Goal: Task Accomplishment & Management: Manage account settings

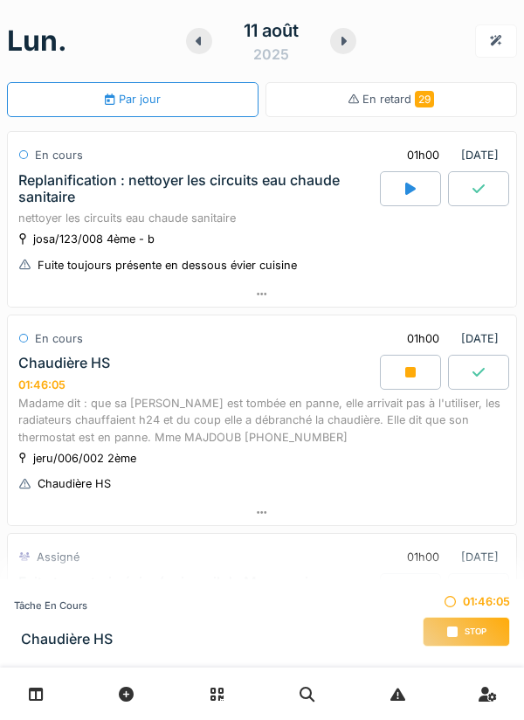
click at [463, 644] on div "Stop" at bounding box center [466, 632] width 87 height 30
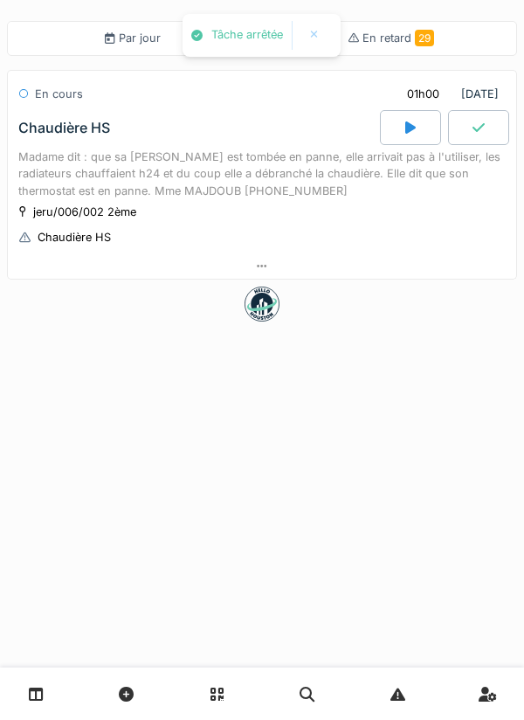
click at [453, 631] on div "Par jour En retard 29 En cours 01h00 [DATE] [PERSON_NAME] HS Madame dit : que s…" at bounding box center [262, 360] width 524 height 720
click at [390, 220] on div "jeru/006/002 2ème Chaudière HS" at bounding box center [261, 225] width 487 height 44
click at [427, 264] on div at bounding box center [262, 265] width 508 height 25
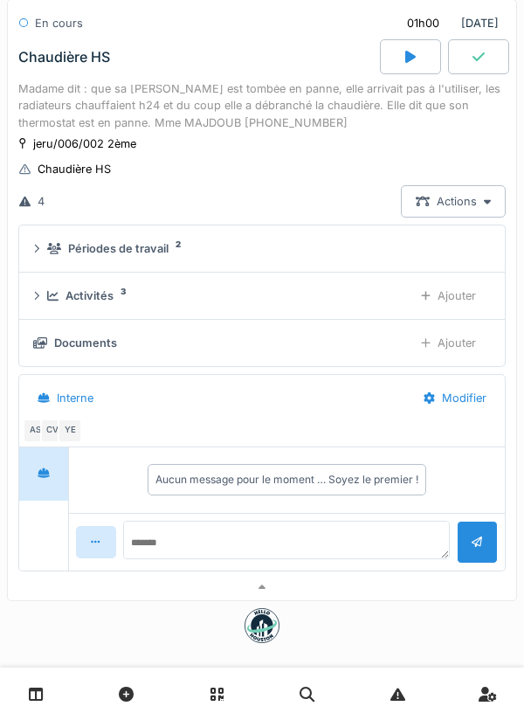
scroll to position [96, 0]
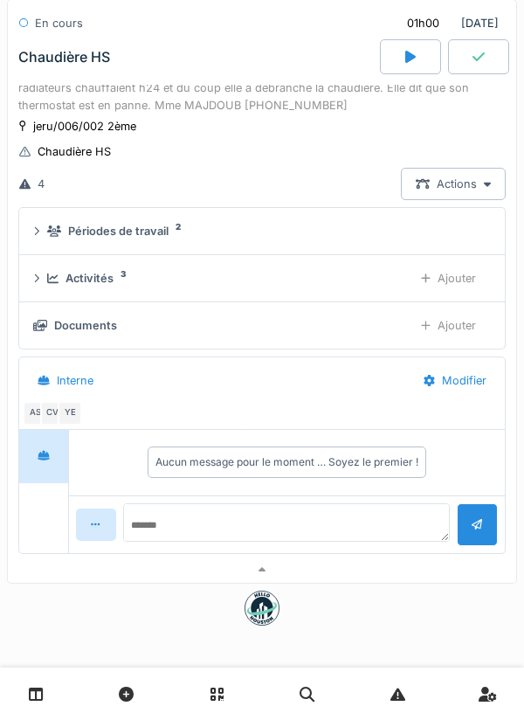
click at [341, 320] on div "Documents" at bounding box center [216, 325] width 366 height 17
click at [453, 324] on div "Ajouter" at bounding box center [448, 325] width 85 height 32
click at [458, 326] on div "Ajouter" at bounding box center [448, 325] width 85 height 32
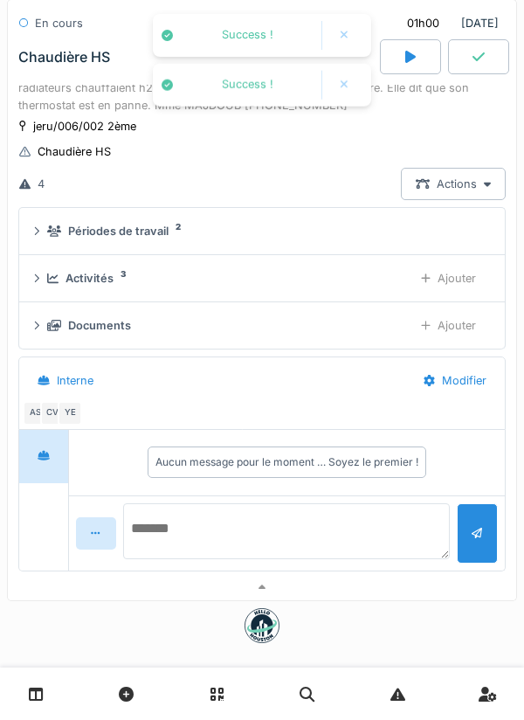
click at [327, 523] on textarea at bounding box center [287, 531] width 328 height 56
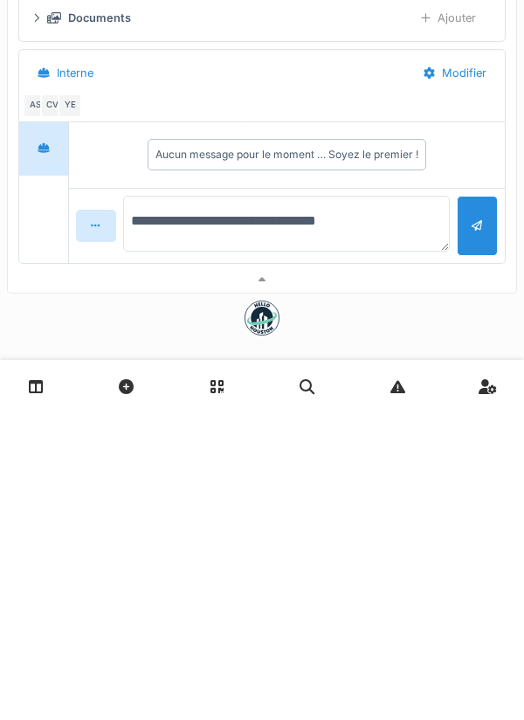
type textarea "**********"
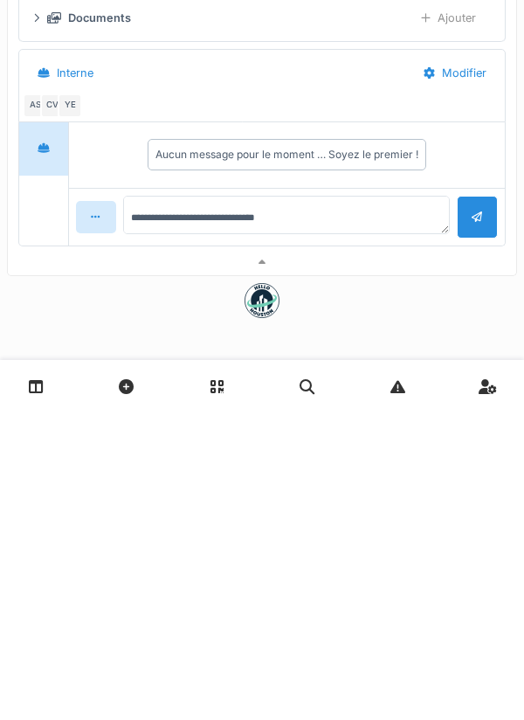
click at [471, 532] on div at bounding box center [477, 524] width 41 height 43
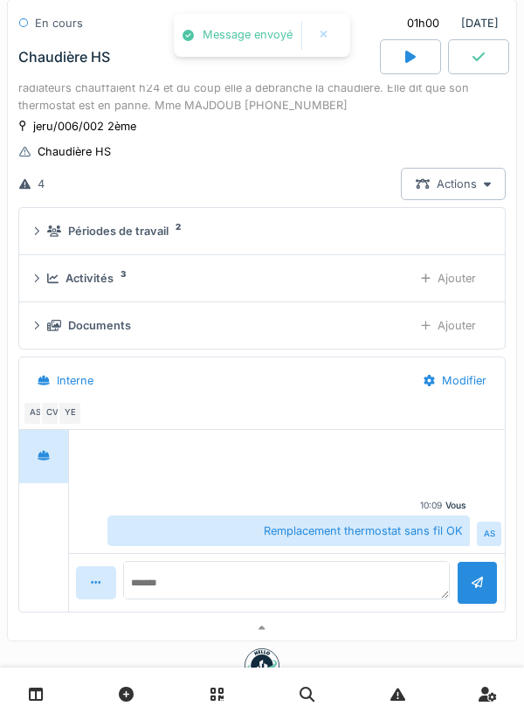
click at [445, 276] on div "Ajouter" at bounding box center [448, 278] width 85 height 32
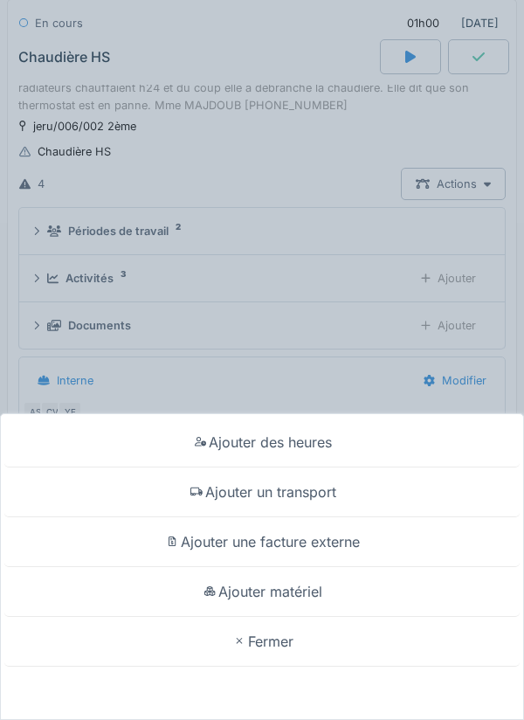
click at [316, 593] on div "Ajouter matériel" at bounding box center [261, 592] width 515 height 50
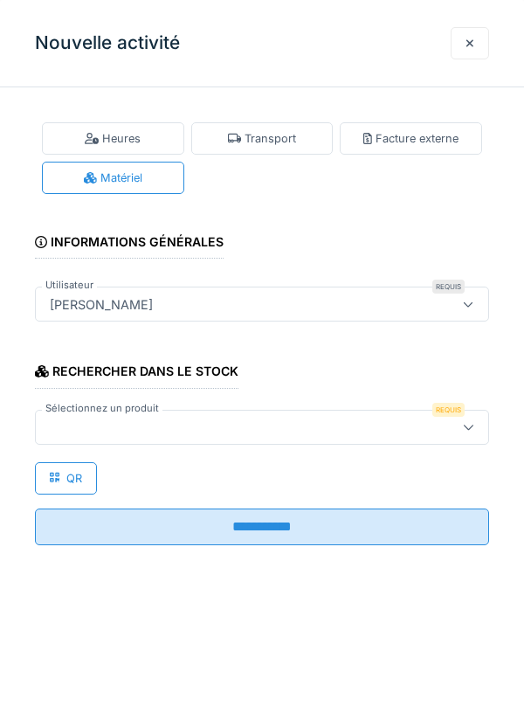
click at [303, 438] on div at bounding box center [262, 427] width 454 height 35
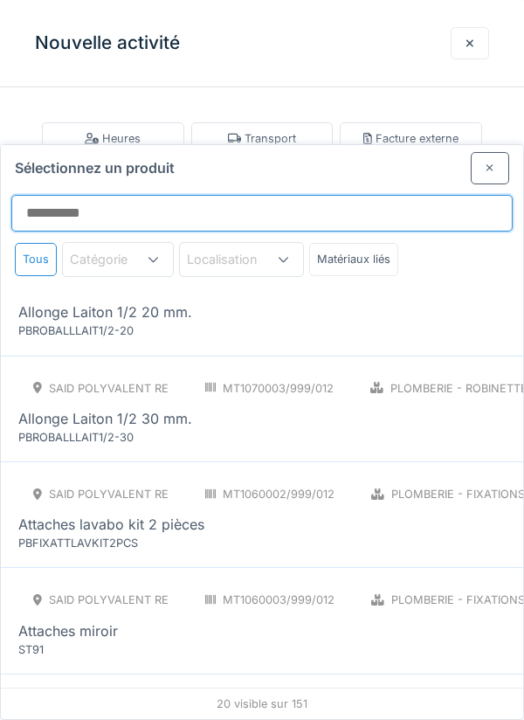
click at [383, 195] on input "Sélectionnez un produit" at bounding box center [261, 213] width 501 height 37
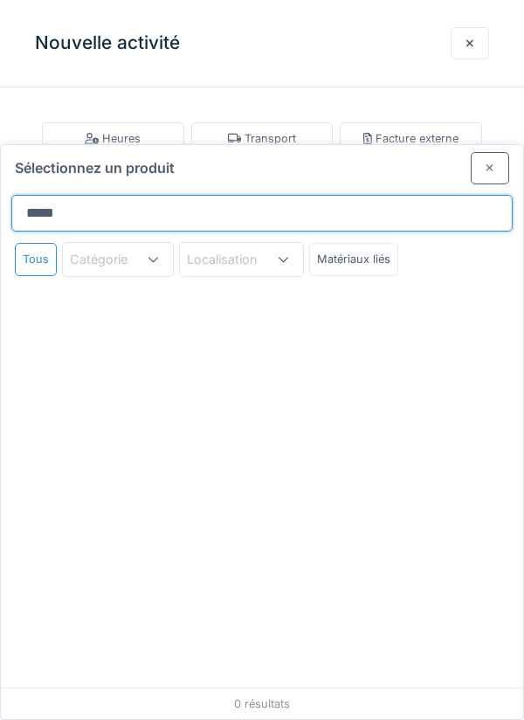
type input "******"
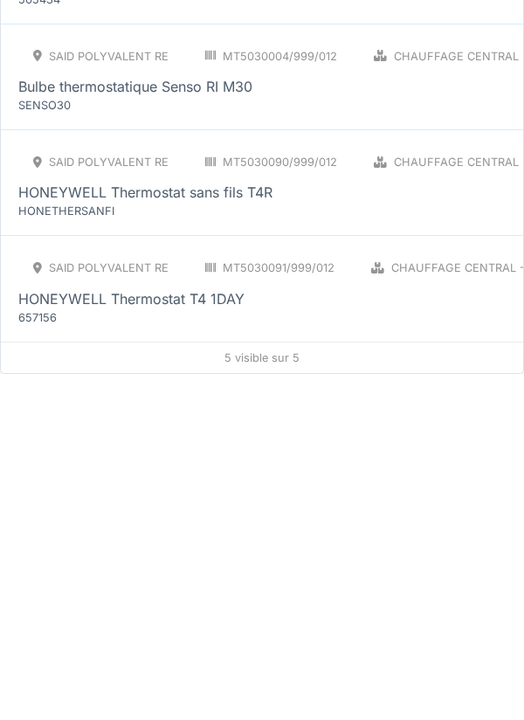
click at [314, 544] on div "HONEYWELL Thermostat sans fils T4R" at bounding box center [398, 538] width 761 height 21
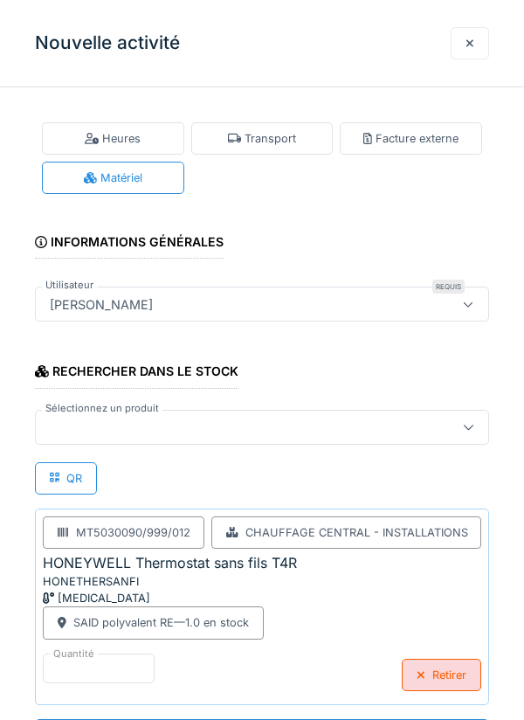
scroll to position [1, 0]
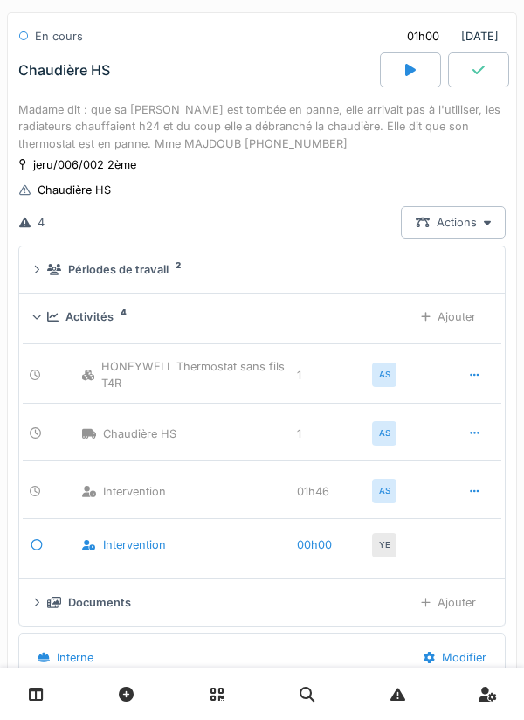
scroll to position [0, 0]
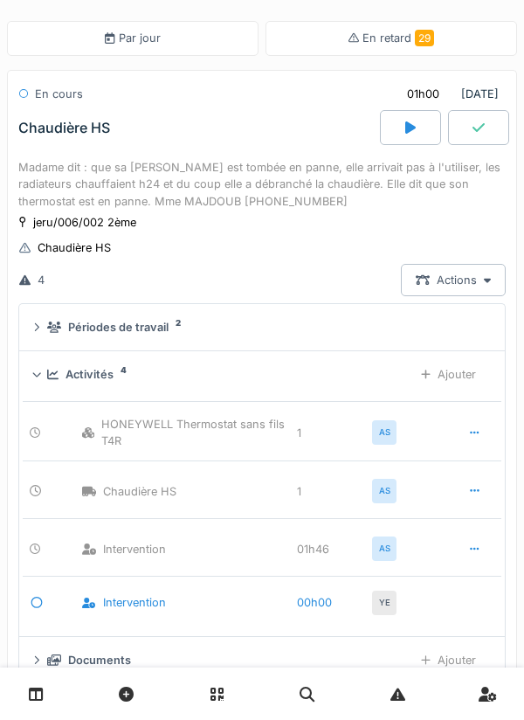
click at [481, 128] on icon at bounding box center [478, 128] width 12 height 14
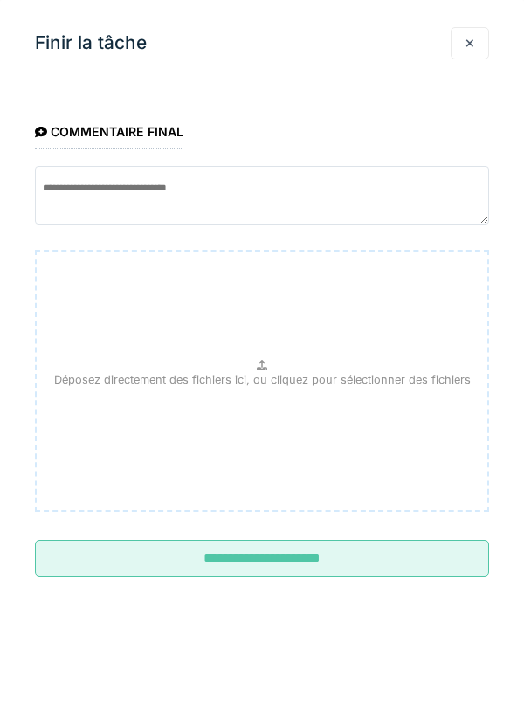
click at [342, 541] on input "**********" at bounding box center [262, 558] width 454 height 37
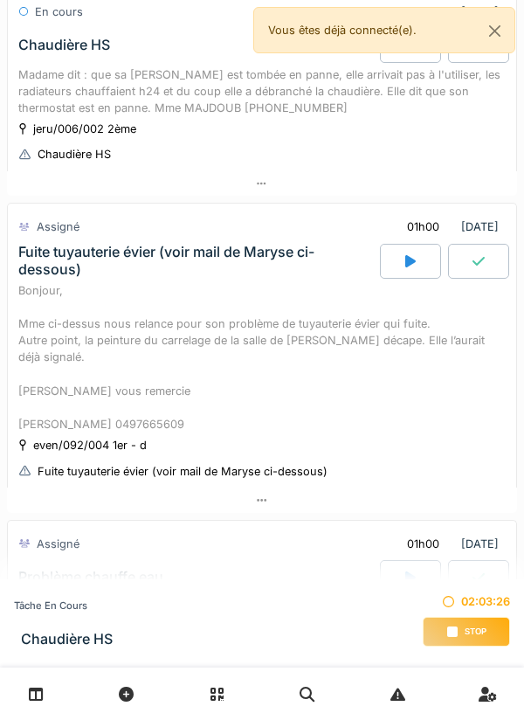
scroll to position [348, 0]
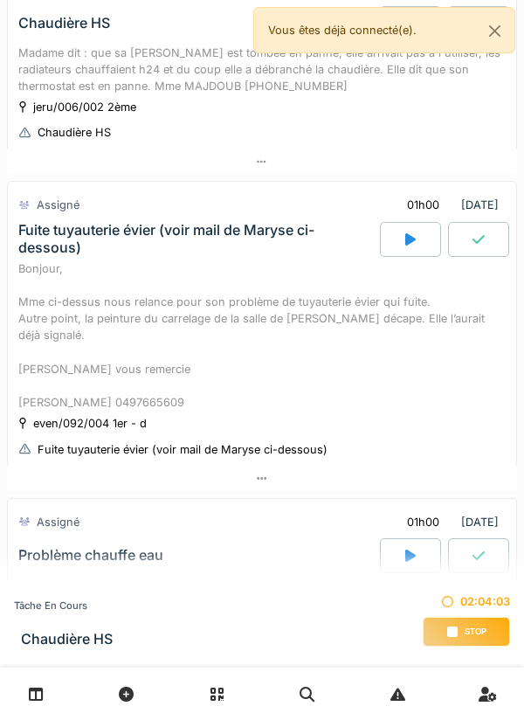
click at [292, 227] on div "Fuite tuyauterie évier (voir mail de Maryse ci-dessous)" at bounding box center [197, 238] width 358 height 33
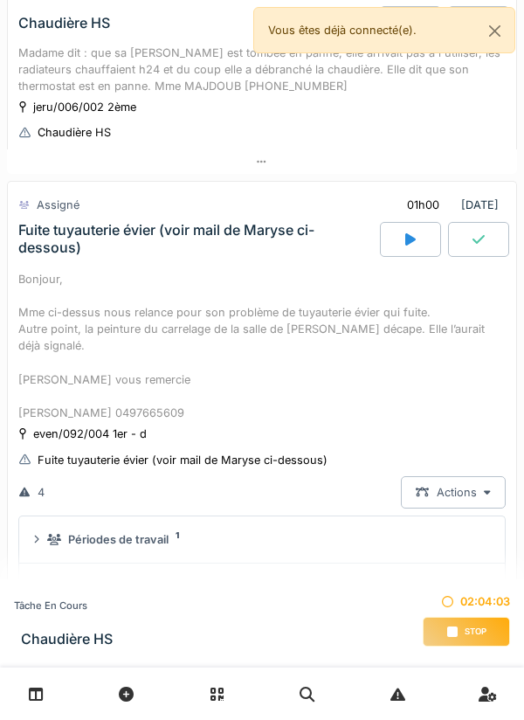
scroll to position [460, 0]
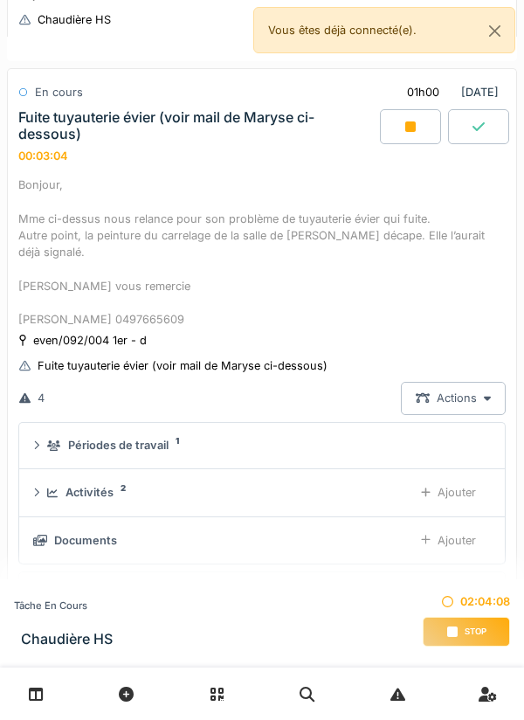
click at [344, 382] on div "4 Actions" at bounding box center [261, 398] width 487 height 32
click at [454, 382] on div "Actions" at bounding box center [453, 398] width 105 height 32
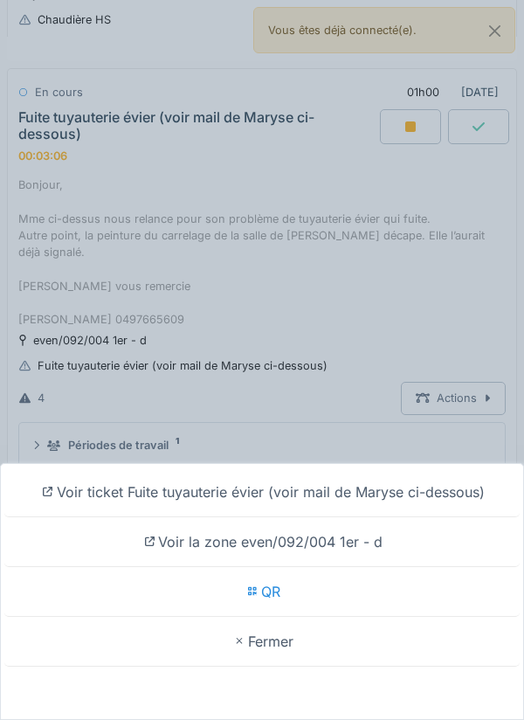
click at [366, 491] on div "Voir ticket Fuite tuyauterie évier (voir mail de Maryse ci-dessous)" at bounding box center [261, 492] width 515 height 50
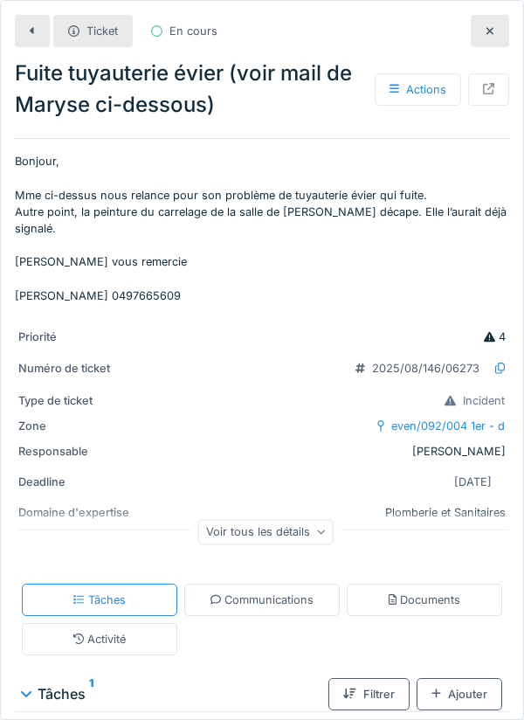
click at [317, 528] on icon at bounding box center [321, 532] width 9 height 9
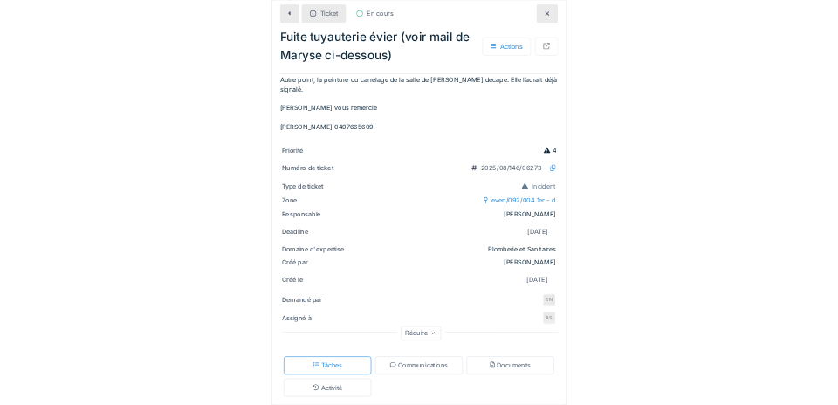
scroll to position [87, 0]
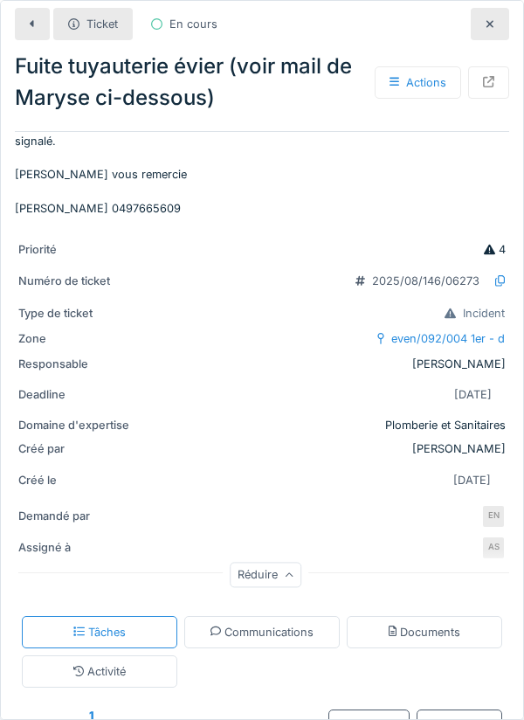
click at [504, 504] on div "EN" at bounding box center [493, 516] width 24 height 24
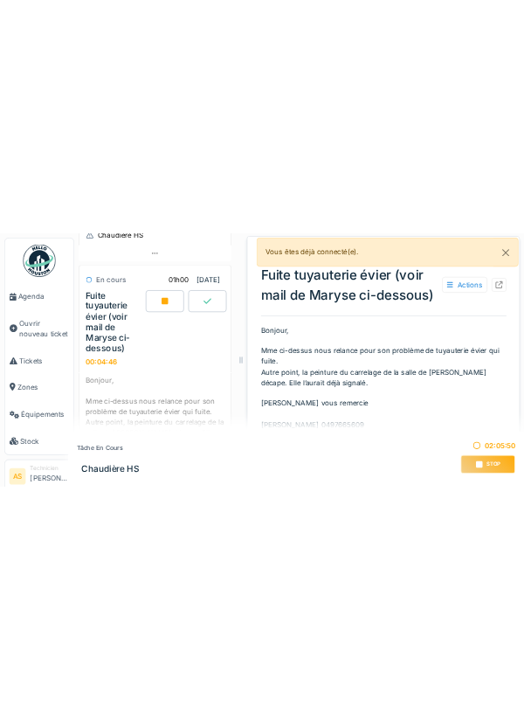
scroll to position [576, 0]
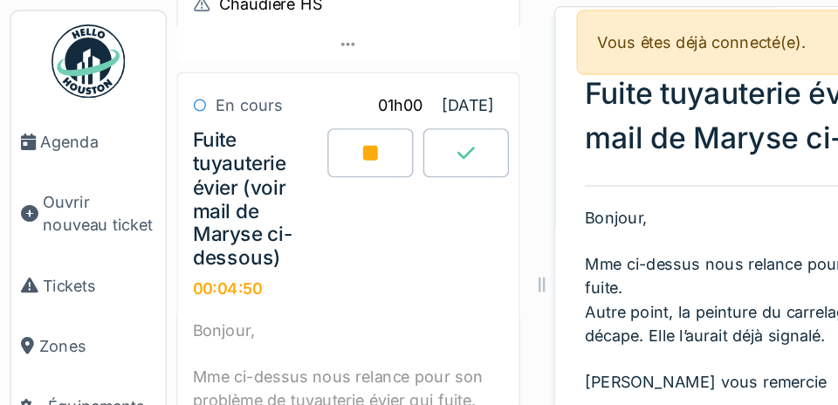
click at [523, 97] on div "Fuite tuyauterie évier (voir mail de Maryse ci-dessous) Actions" at bounding box center [613, 83] width 393 height 63
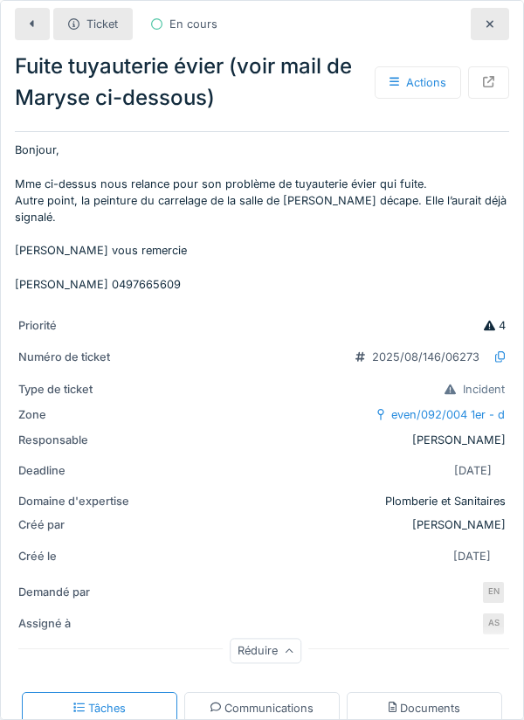
scroll to position [14, 0]
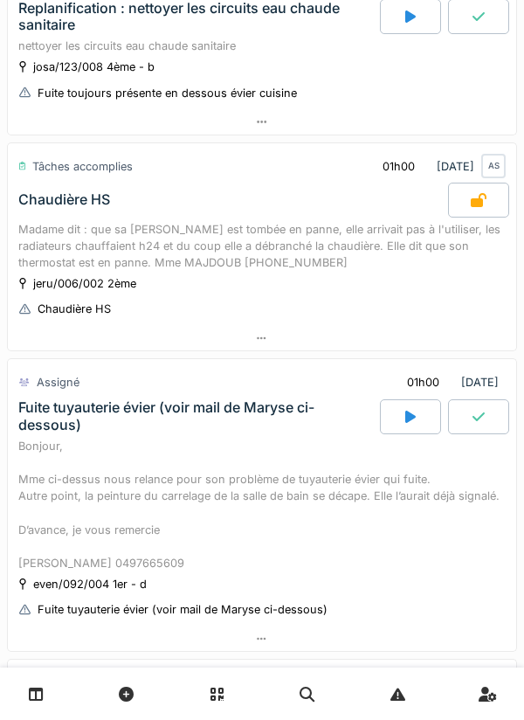
click at [328, 455] on div "Bonjour, Mme ci-dessus nous relance pour son problème de tuyauterie évier qui f…" at bounding box center [261, 505] width 487 height 134
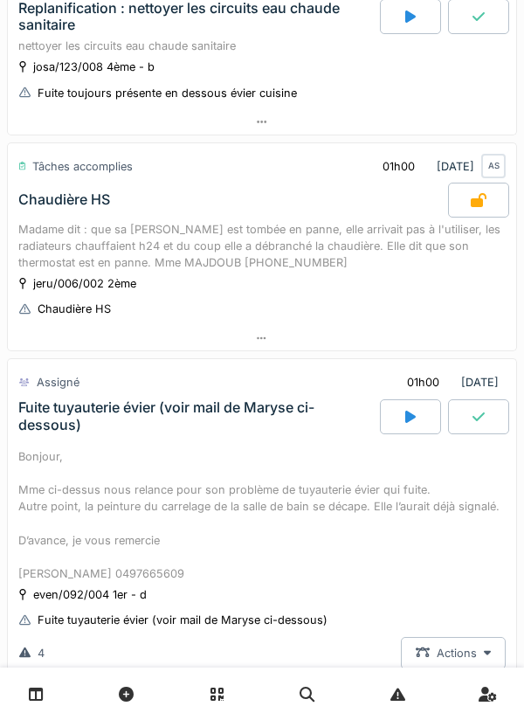
scroll to position [460, 0]
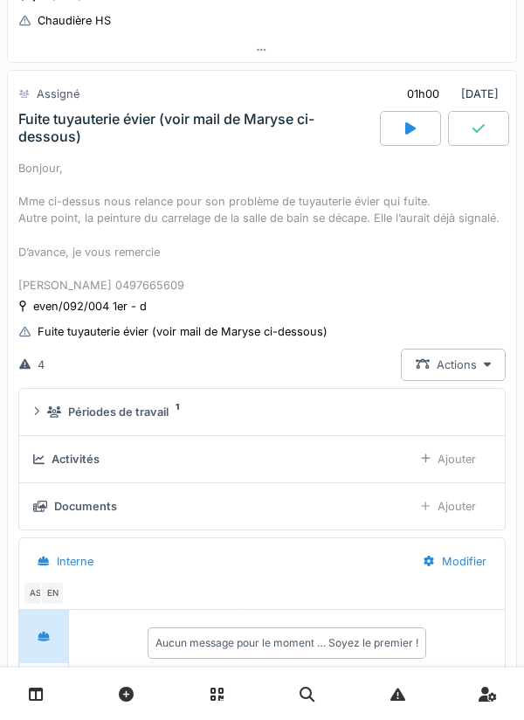
click at [306, 408] on div "Périodes de travail 1" at bounding box center [265, 411] width 437 height 17
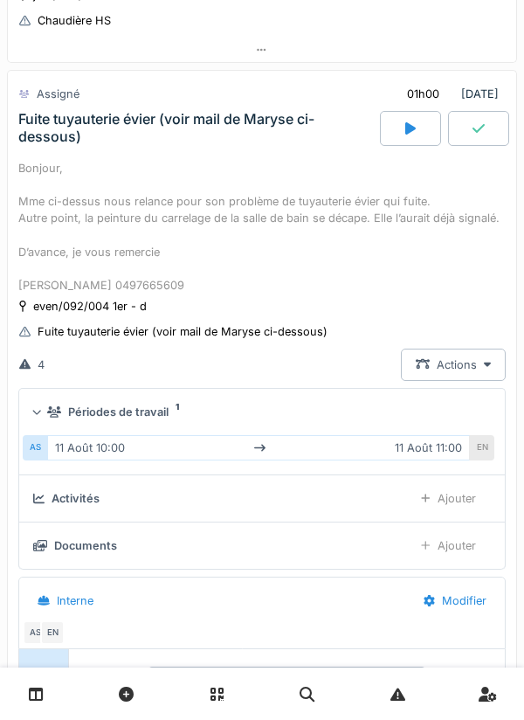
click at [423, 115] on div at bounding box center [410, 128] width 61 height 35
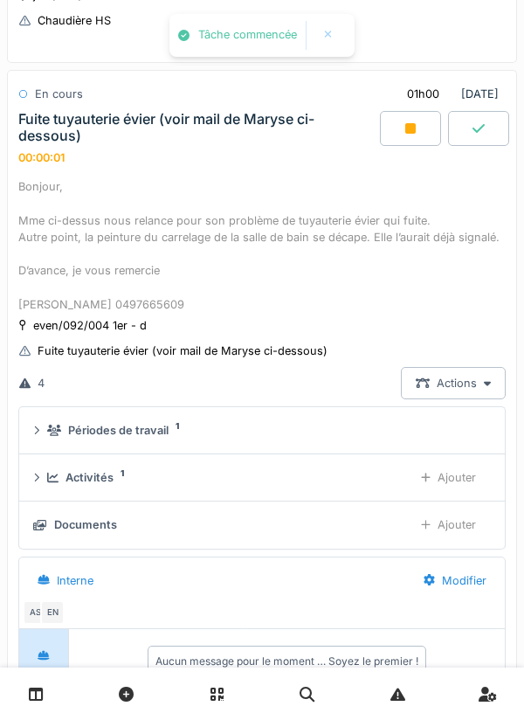
click at [438, 468] on div "Ajouter" at bounding box center [448, 477] width 85 height 32
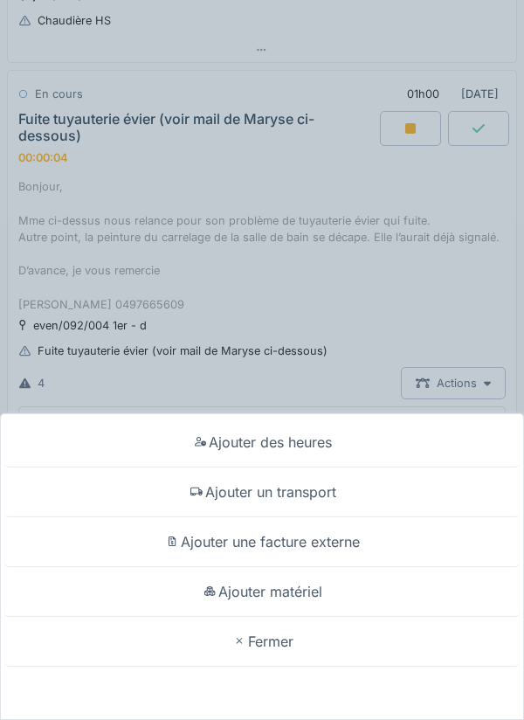
click at [324, 486] on div "Ajouter un transport" at bounding box center [261, 492] width 515 height 50
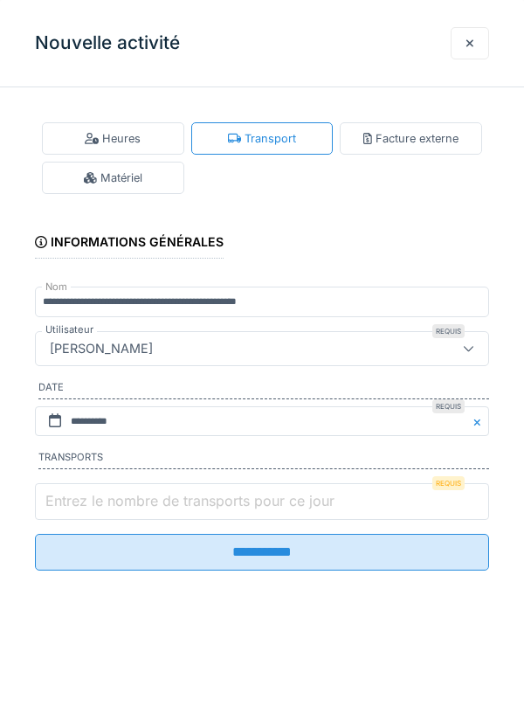
click at [281, 490] on input "Entrez le nombre de transports pour ce jour" at bounding box center [262, 501] width 454 height 37
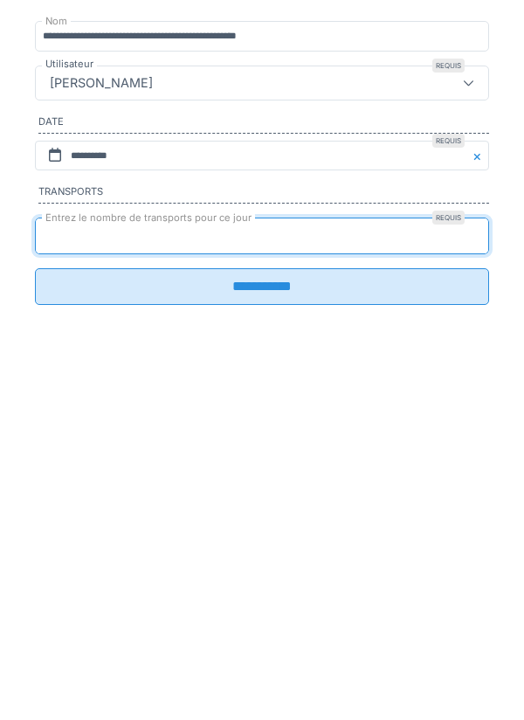
type input "*"
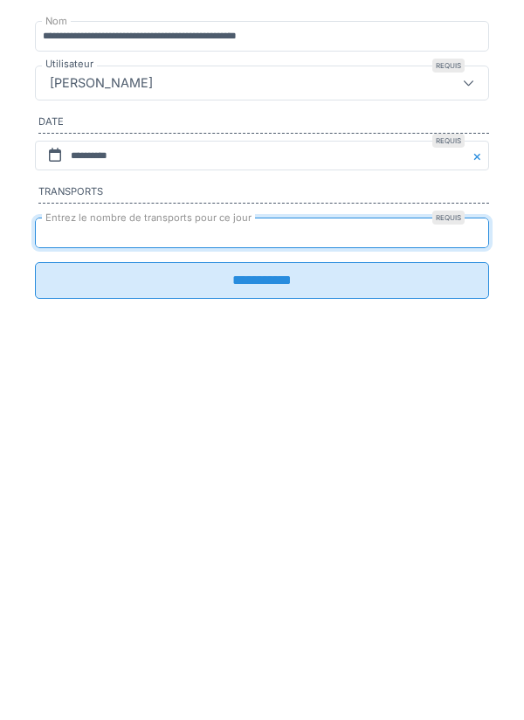
click at [288, 555] on input "**********" at bounding box center [262, 546] width 454 height 37
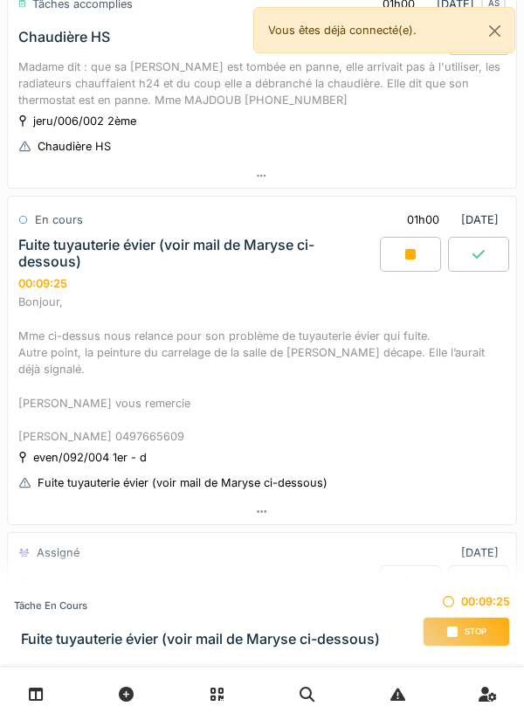
scroll to position [348, 0]
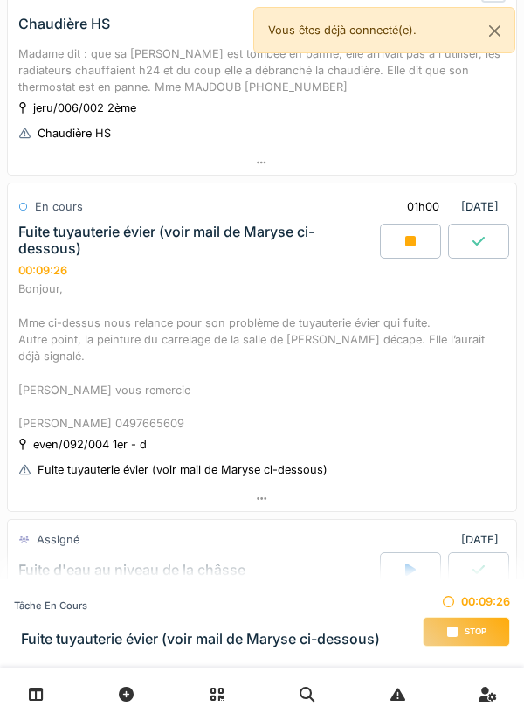
click at [356, 486] on div at bounding box center [262, 498] width 508 height 25
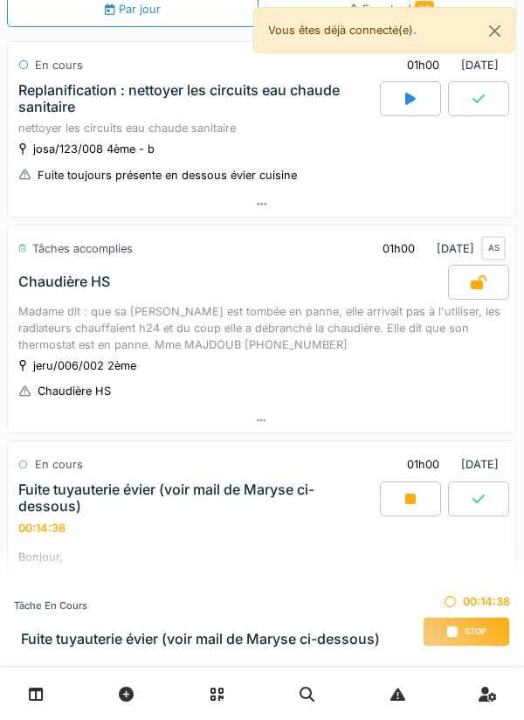
scroll to position [0, 0]
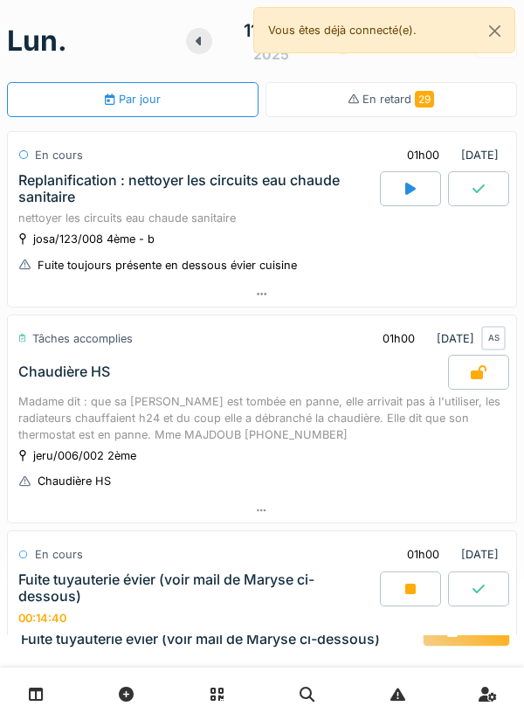
click at [472, 371] on icon at bounding box center [479, 372] width 16 height 14
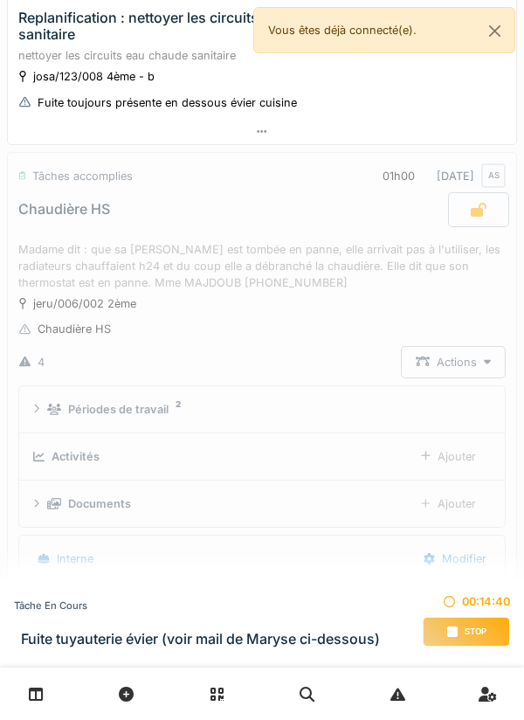
scroll to position [244, 0]
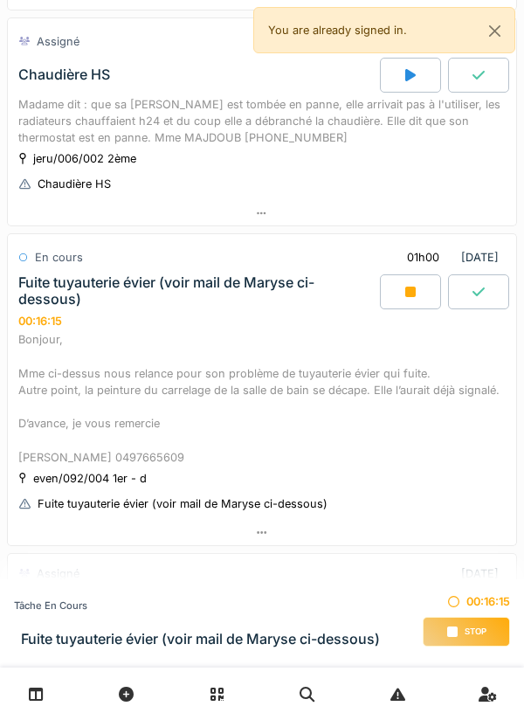
scroll to position [294, 0]
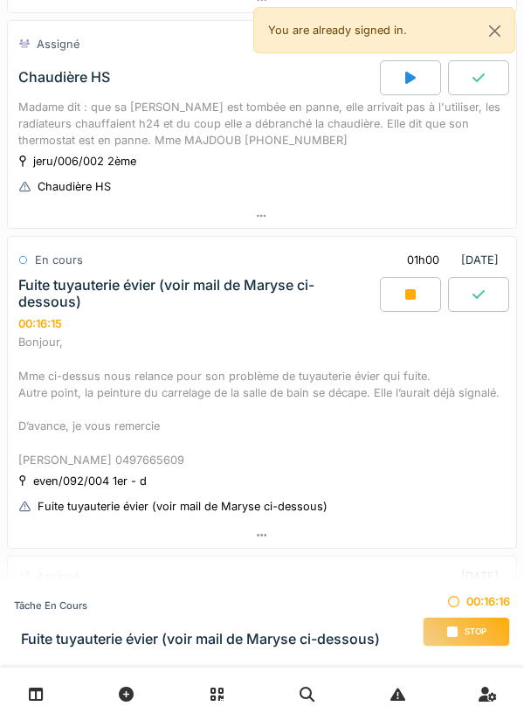
click at [403, 308] on div at bounding box center [410, 294] width 61 height 35
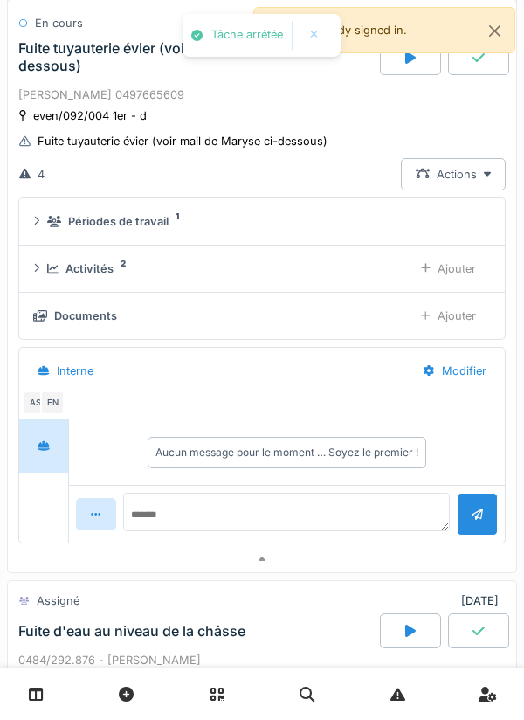
scroll to position [744, 0]
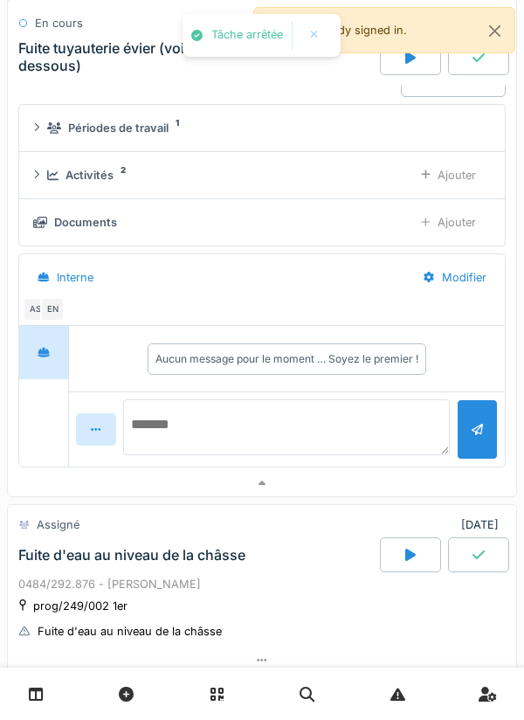
click at [318, 425] on textarea at bounding box center [287, 427] width 328 height 56
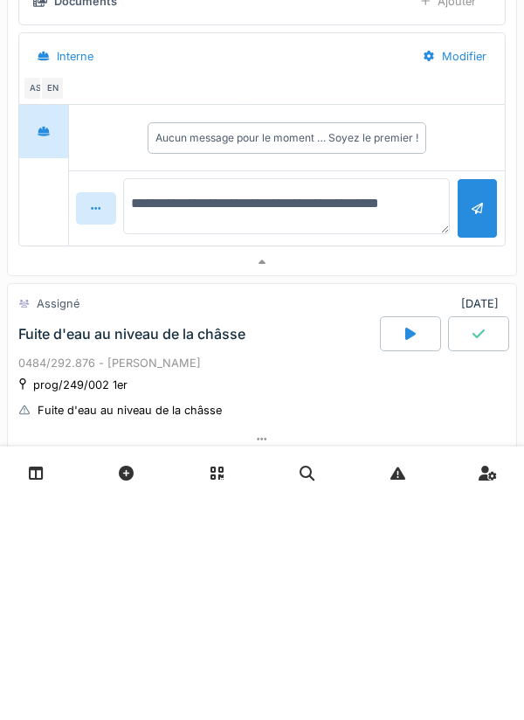
type textarea "**********"
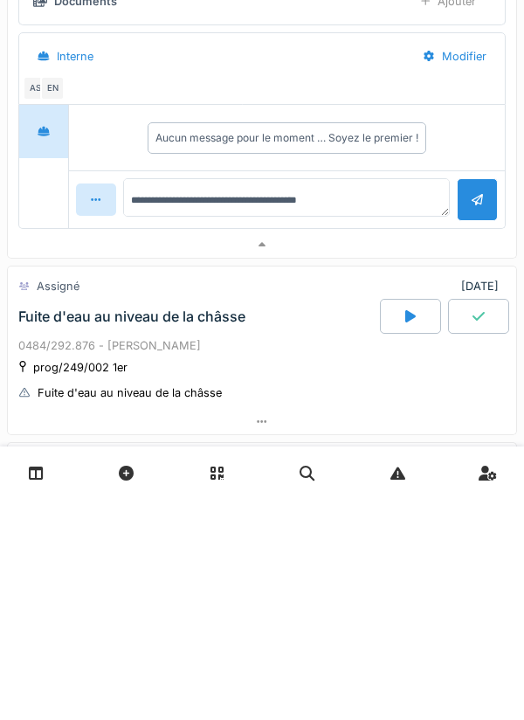
click at [474, 429] on div at bounding box center [477, 420] width 11 height 17
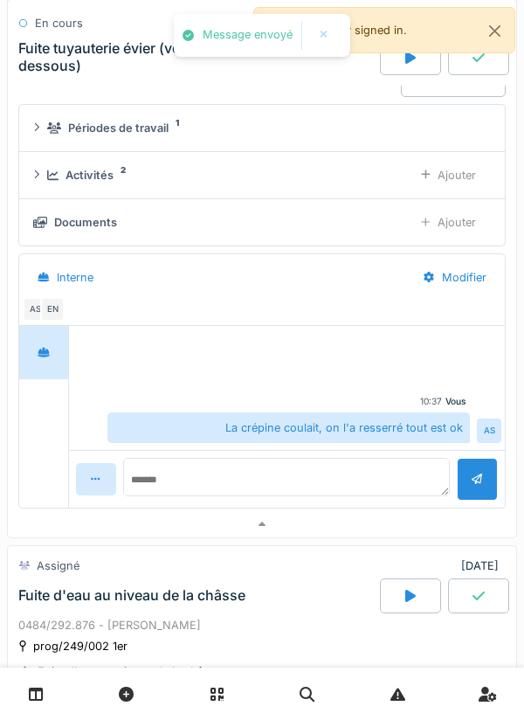
click at [471, 72] on div at bounding box center [478, 56] width 61 height 35
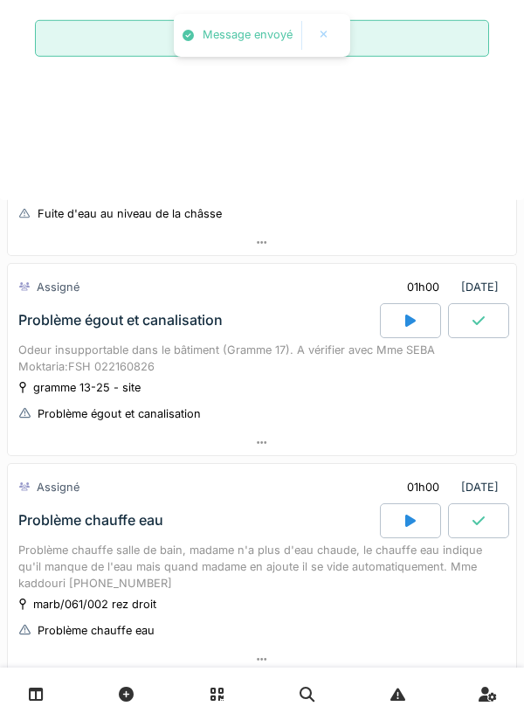
scroll to position [734, 0]
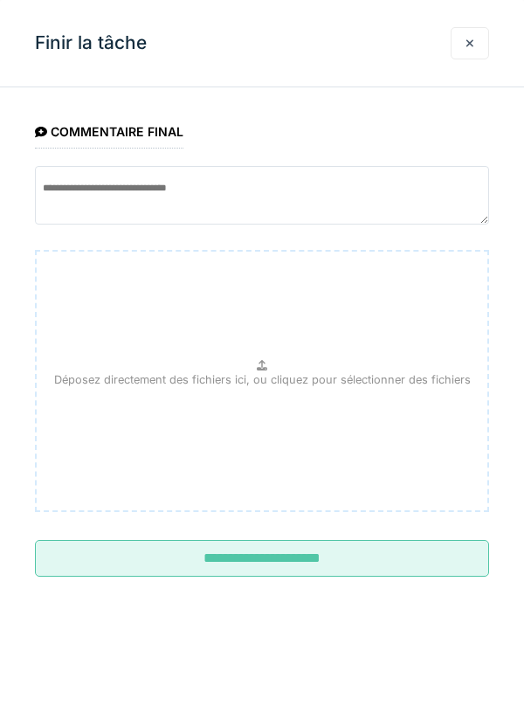
click at [354, 562] on input "**********" at bounding box center [262, 558] width 454 height 37
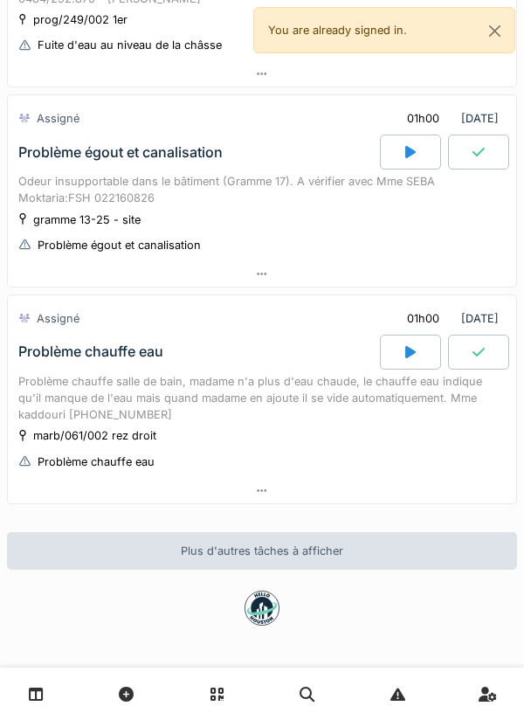
scroll to position [829, 0]
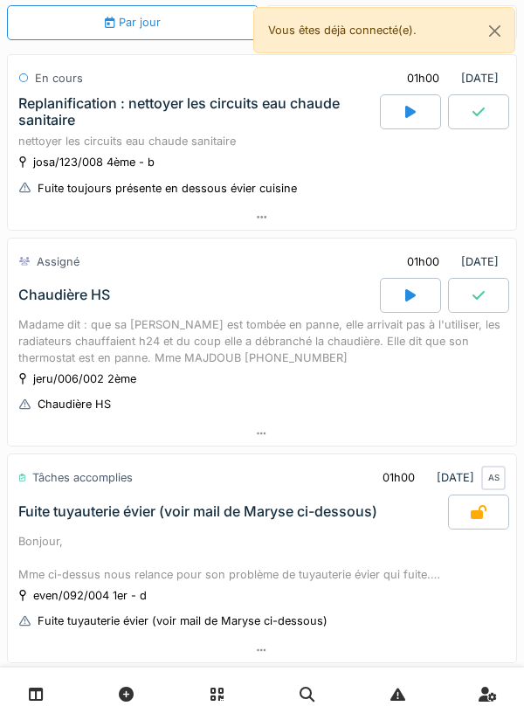
scroll to position [71, 0]
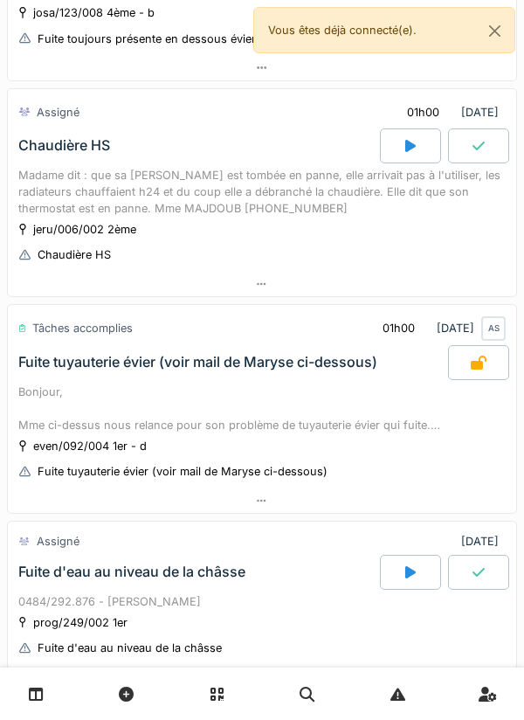
scroll to position [228, 0]
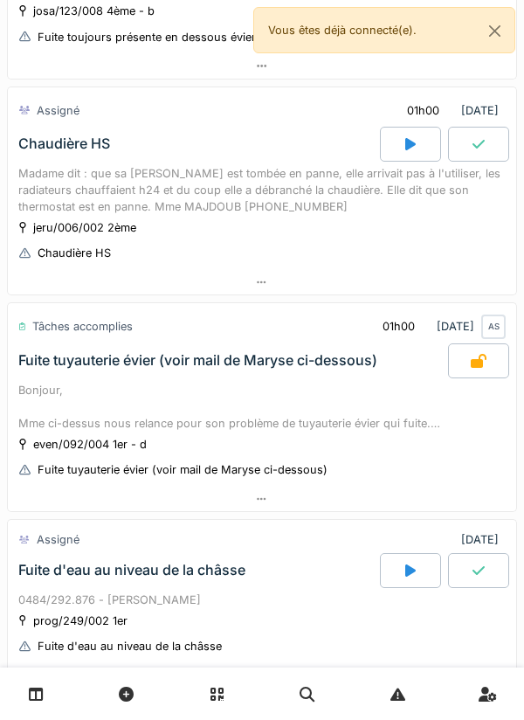
click at [362, 390] on div "Bonjour, Mme ci-dessus nous relance pour son problème de tuyauterie évier qui f…" at bounding box center [261, 407] width 487 height 51
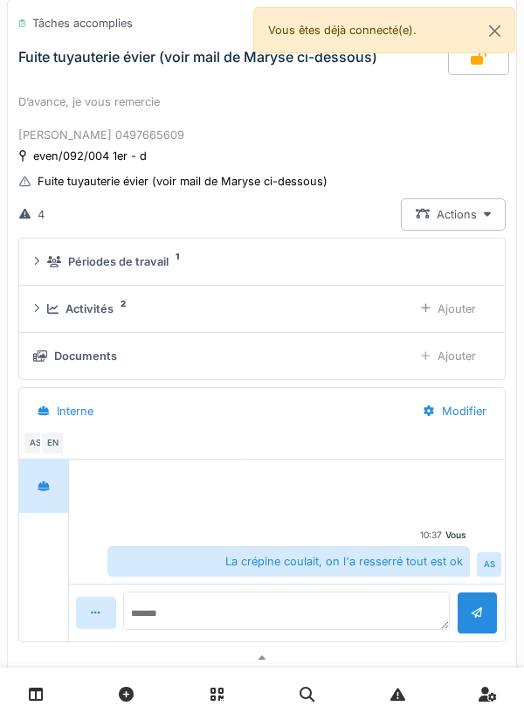
scroll to position [691, 0]
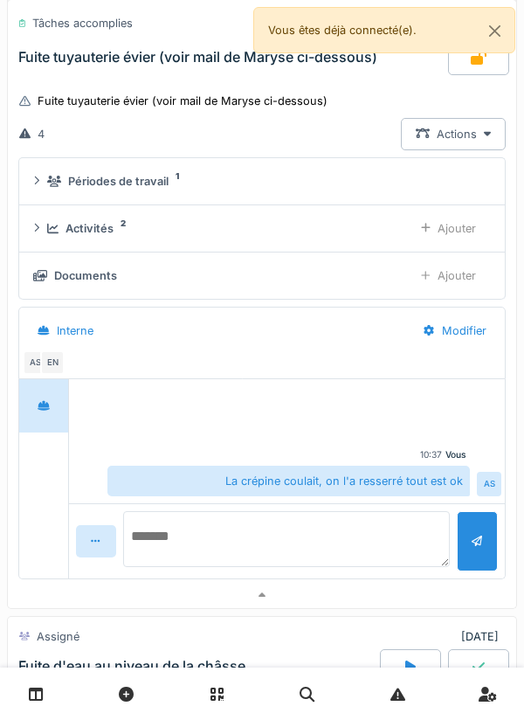
click at [356, 530] on textarea at bounding box center [287, 539] width 328 height 56
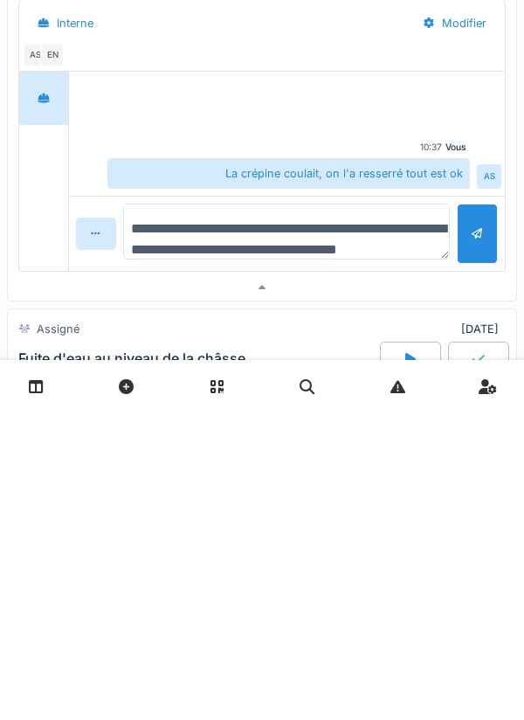
scroll to position [21, 0]
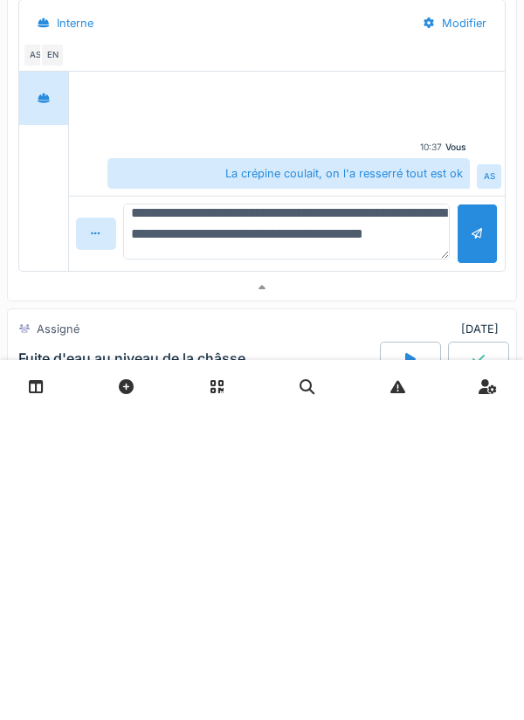
type textarea "**********"
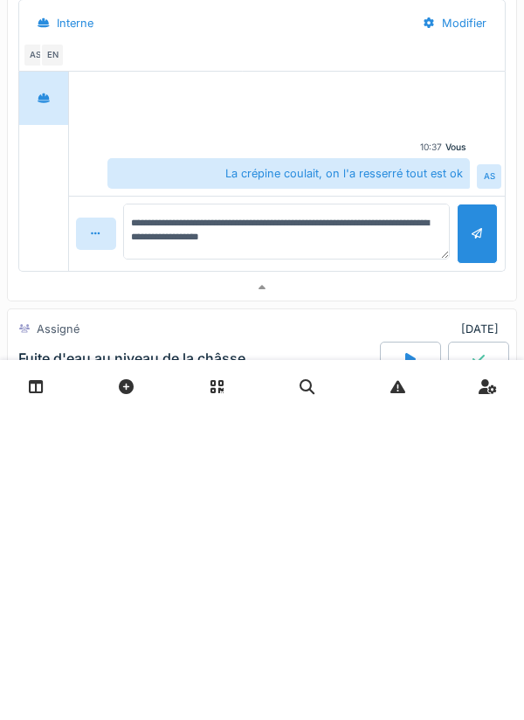
click at [469, 542] on div at bounding box center [477, 541] width 41 height 60
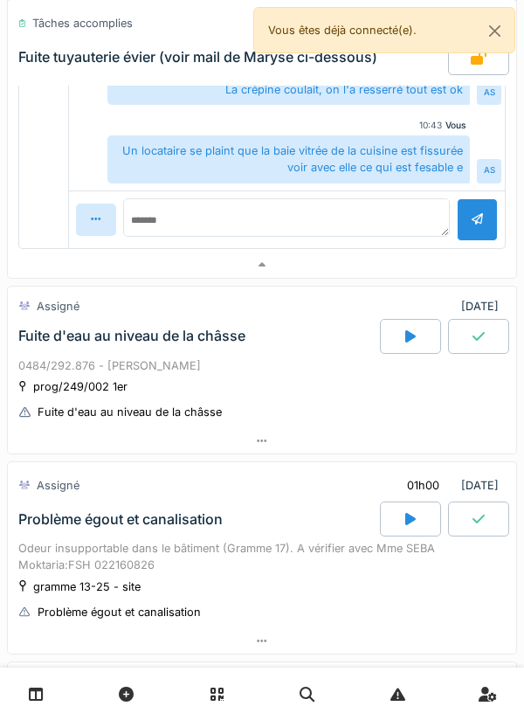
scroll to position [1151, 0]
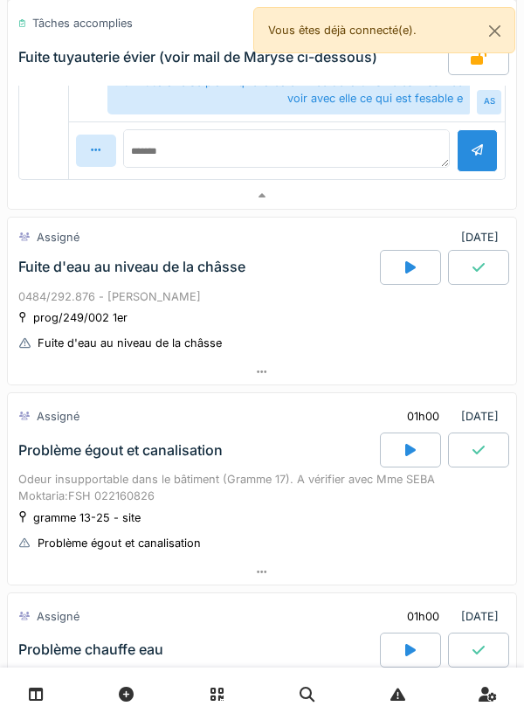
click at [392, 271] on div at bounding box center [410, 267] width 61 height 35
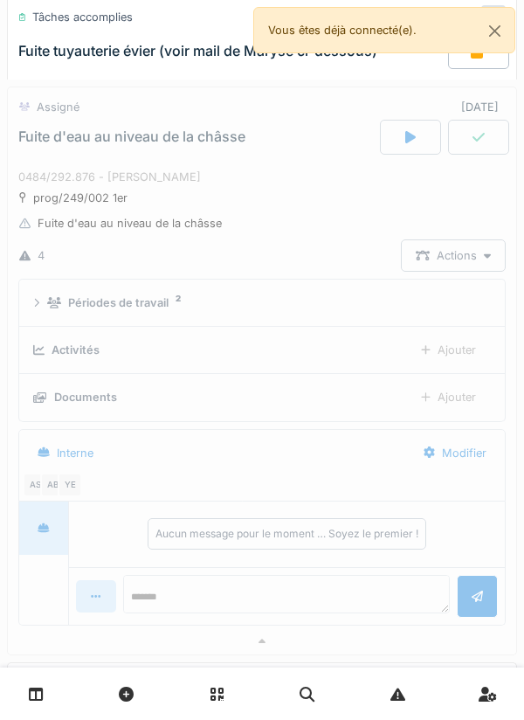
scroll to position [1298, 0]
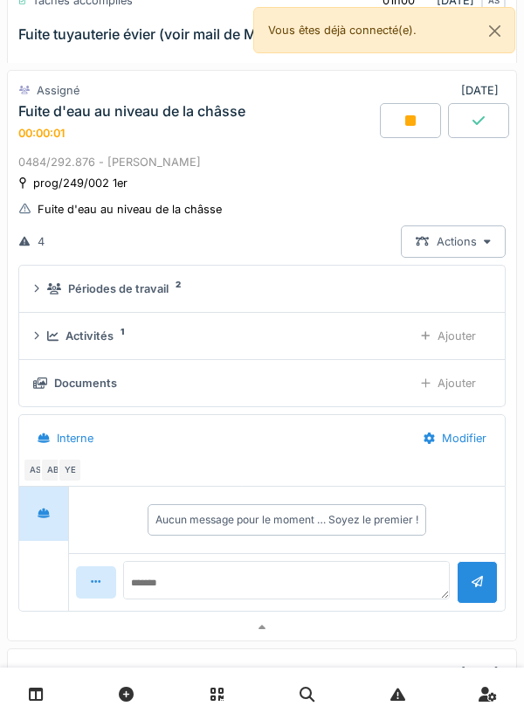
click at [362, 333] on div "Activités 1" at bounding box center [223, 336] width 352 height 17
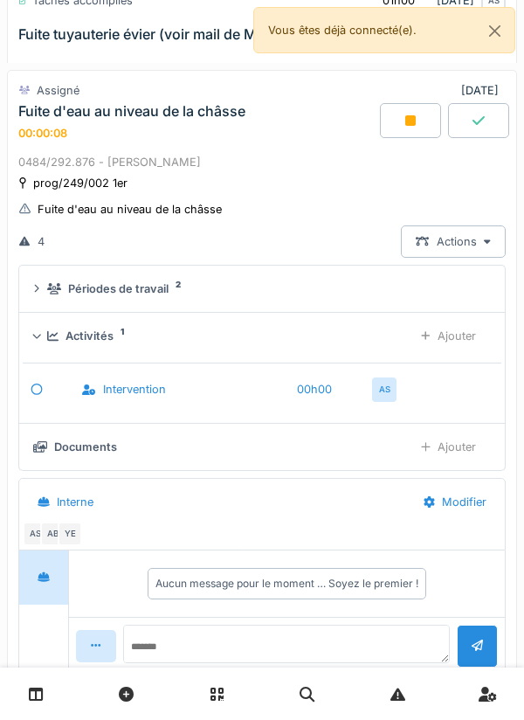
click at [479, 331] on div "Ajouter" at bounding box center [448, 336] width 85 height 32
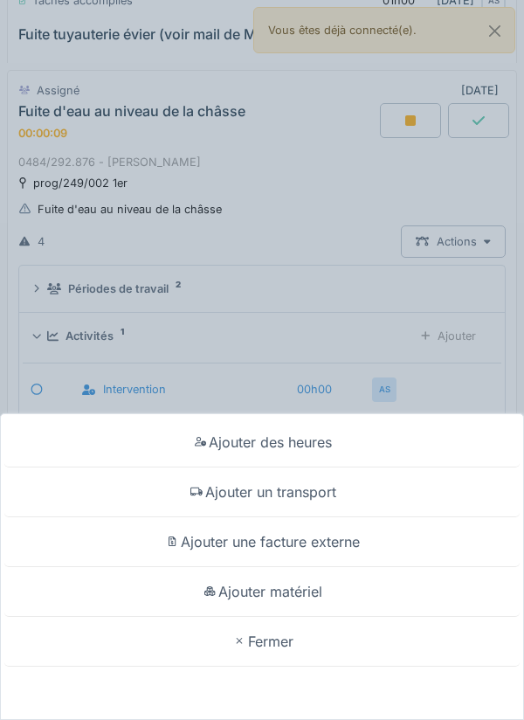
click at [343, 493] on div "Ajouter un transport" at bounding box center [261, 492] width 515 height 50
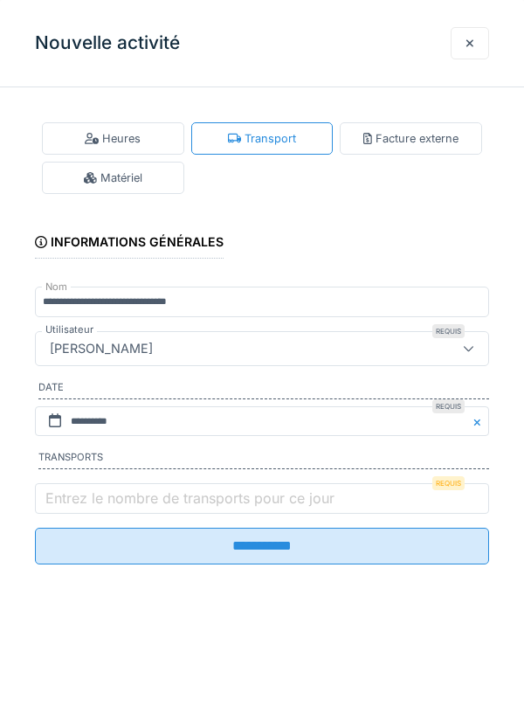
click at [249, 506] on label "Entrez le nombre de transports pour ce jour" at bounding box center [190, 497] width 296 height 21
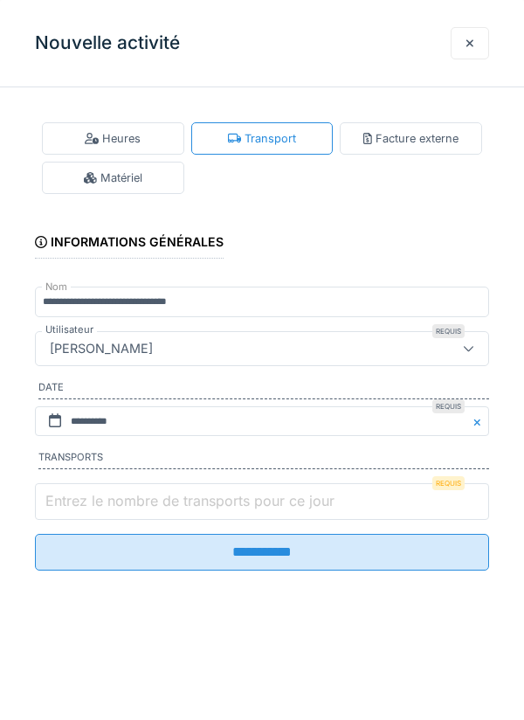
click at [249, 506] on input "Entrez le nombre de transports pour ce jour" at bounding box center [262, 501] width 454 height 37
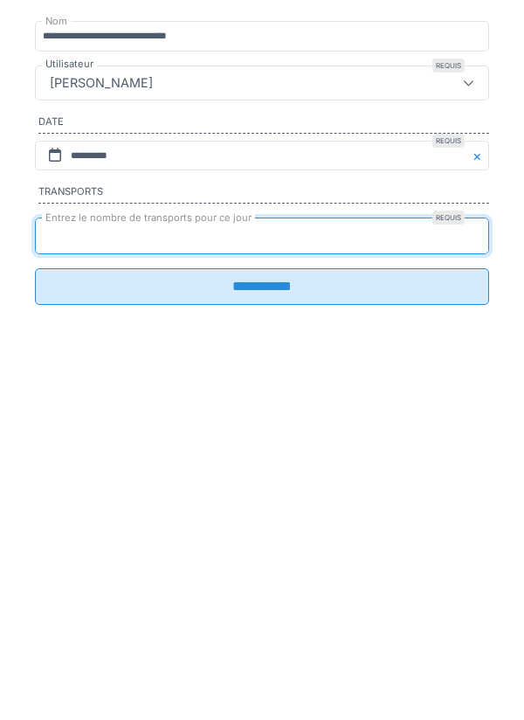
type input "*"
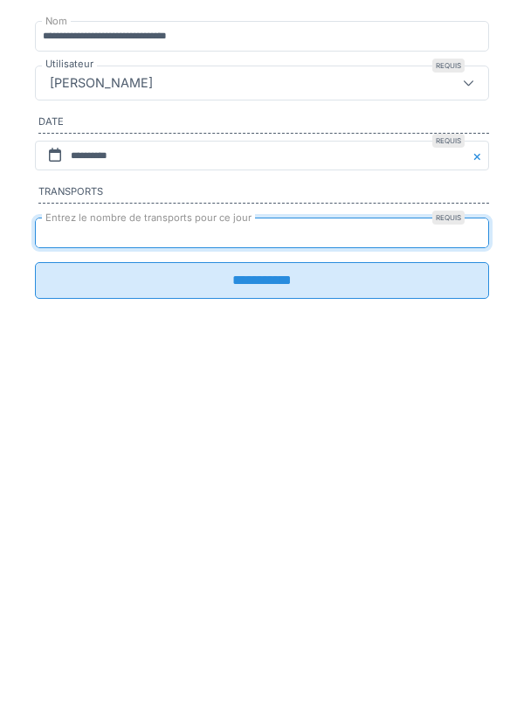
click at [255, 559] on input "**********" at bounding box center [262, 546] width 454 height 37
